Goal: Information Seeking & Learning: Check status

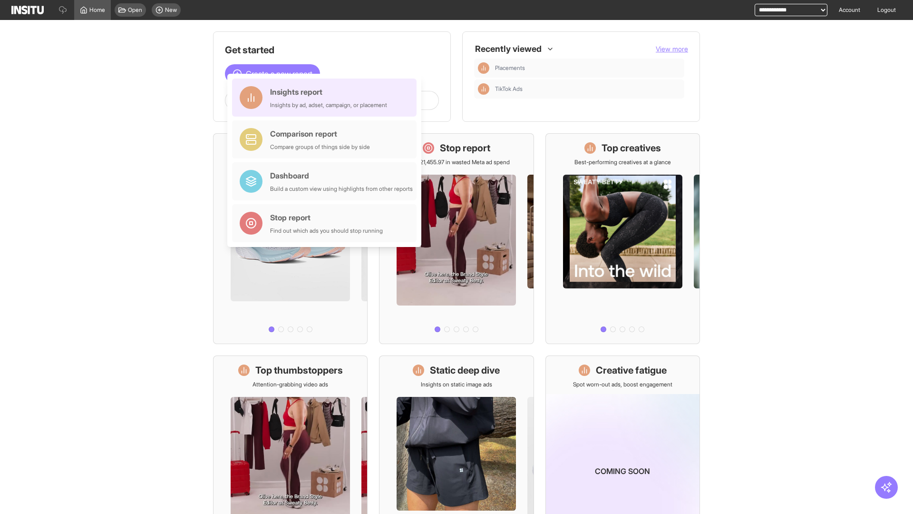
click at [327, 97] on div "Insights report Insights by ad, adset, campaign, or placement" at bounding box center [328, 97] width 117 height 23
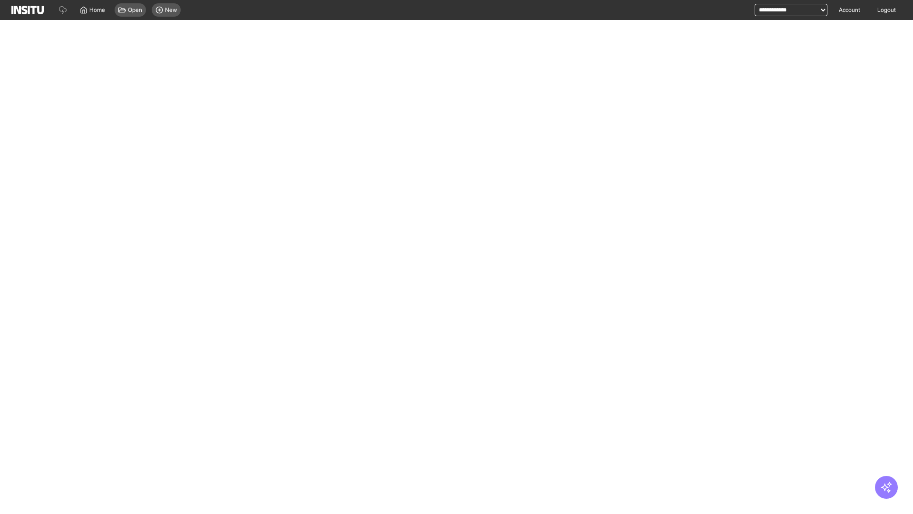
select select "**"
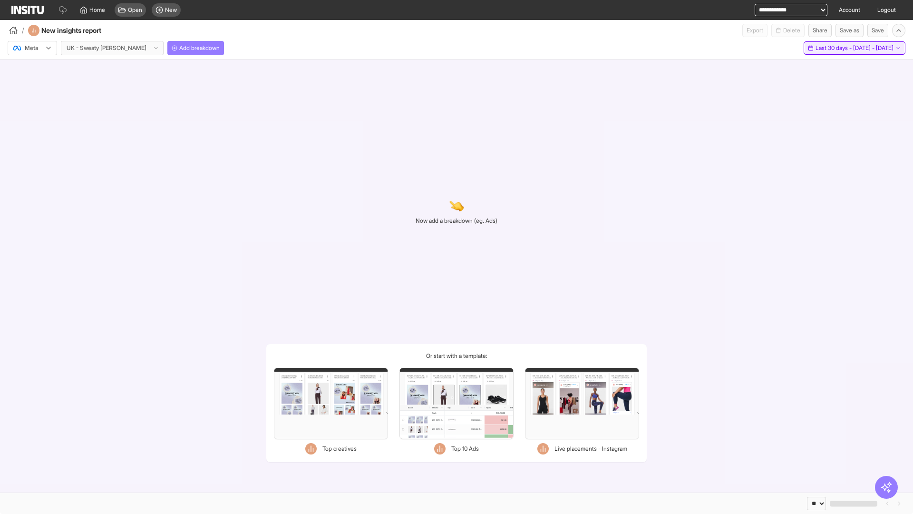
click at [835, 48] on span "Last 30 days - [DATE] - [DATE]" at bounding box center [854, 48] width 78 height 8
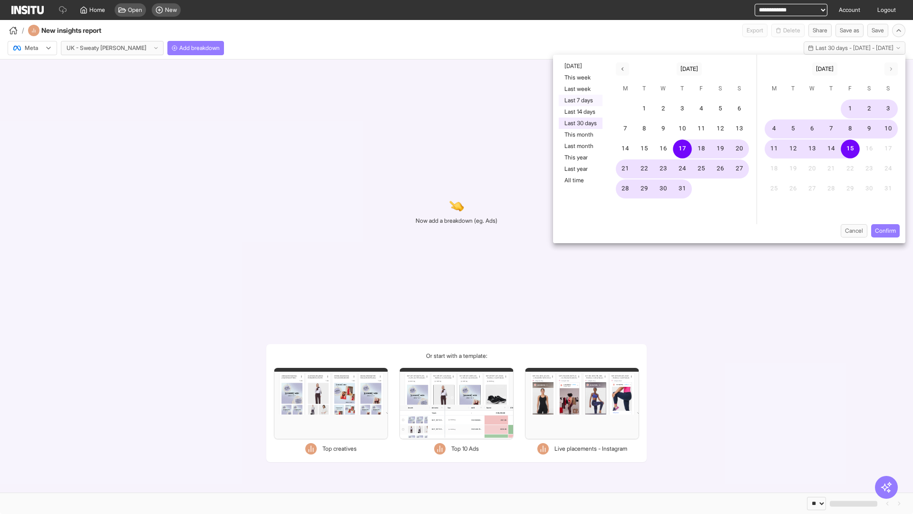
click at [580, 100] on button "Last 7 days" at bounding box center [581, 100] width 44 height 11
